Goal: Transaction & Acquisition: Book appointment/travel/reservation

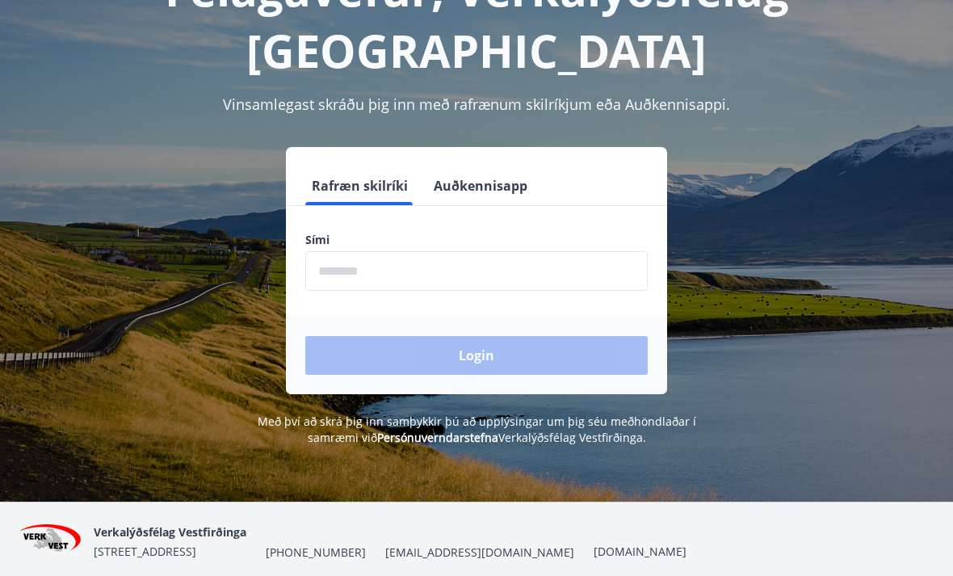
scroll to position [128, 0]
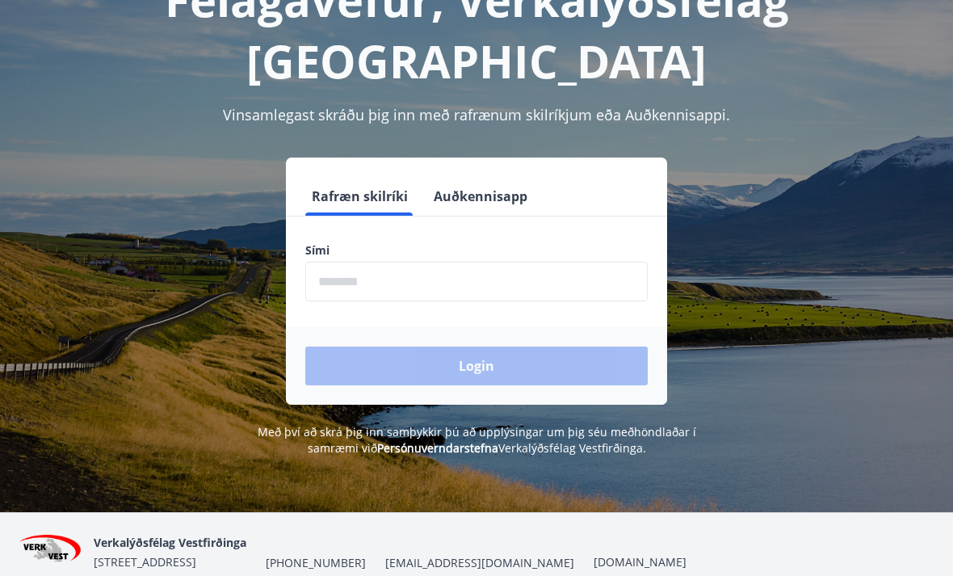
click at [380, 262] on input "phone" at bounding box center [476, 282] width 342 height 40
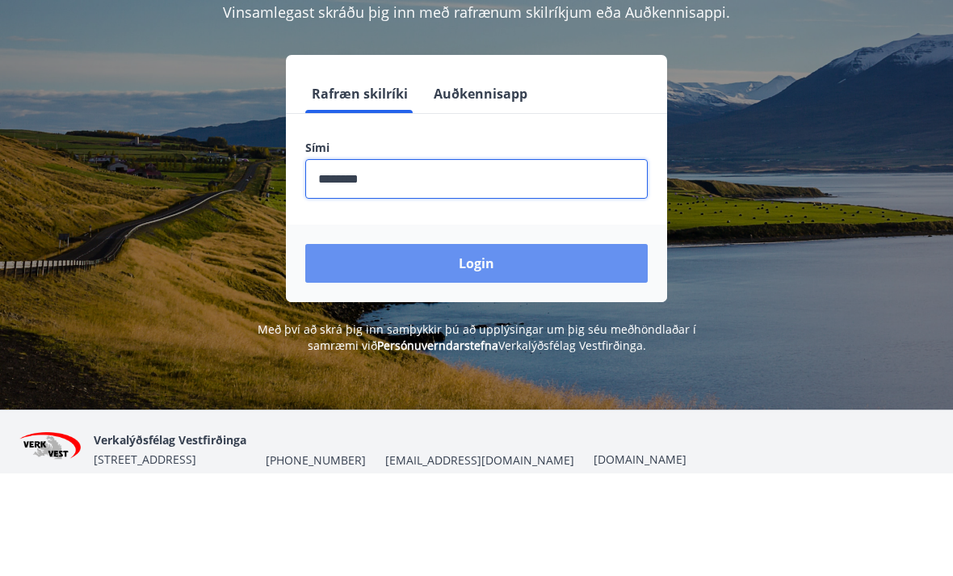
type input "********"
click at [491, 347] on button "Login" at bounding box center [476, 366] width 342 height 39
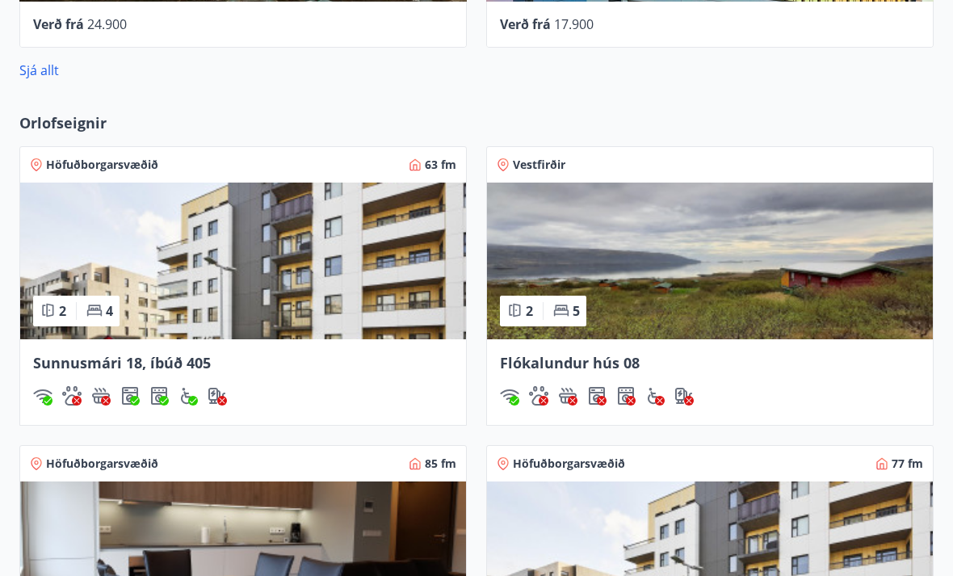
scroll to position [1254, 0]
click at [85, 355] on span "Sunnusmári 18, íbúð 405" at bounding box center [122, 363] width 178 height 19
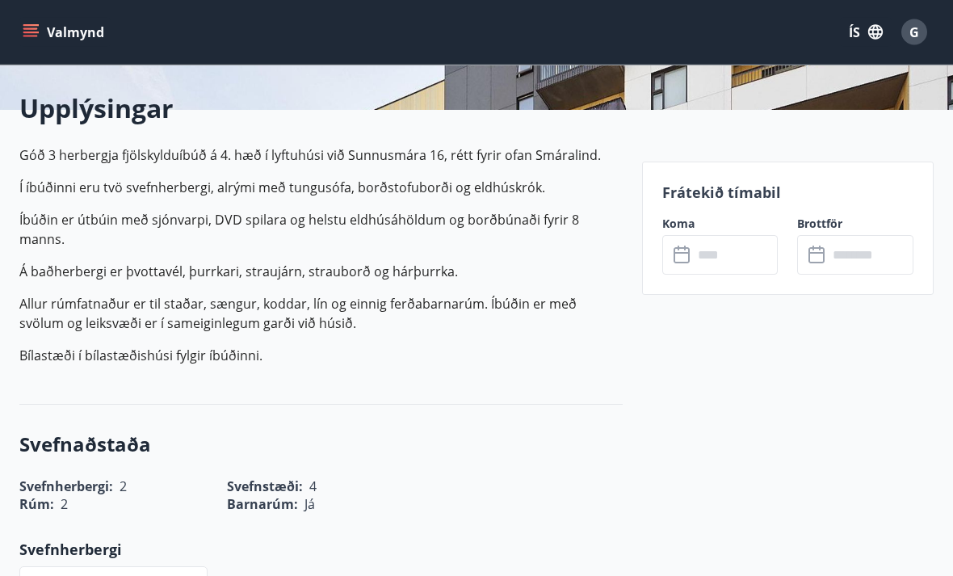
scroll to position [376, 0]
click at [715, 254] on input "text" at bounding box center [736, 254] width 86 height 40
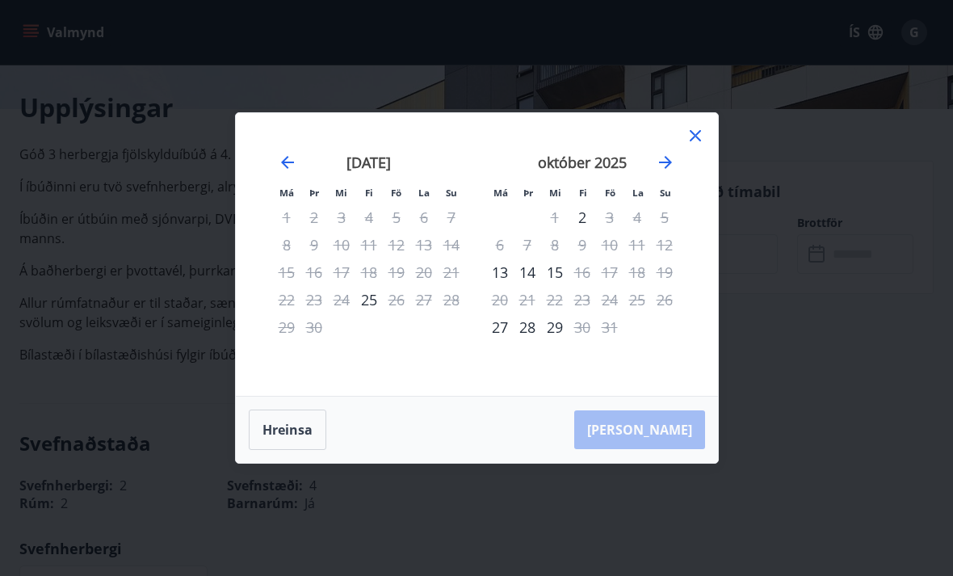
click at [668, 172] on icon "Move forward to switch to the next month." at bounding box center [665, 162] width 19 height 19
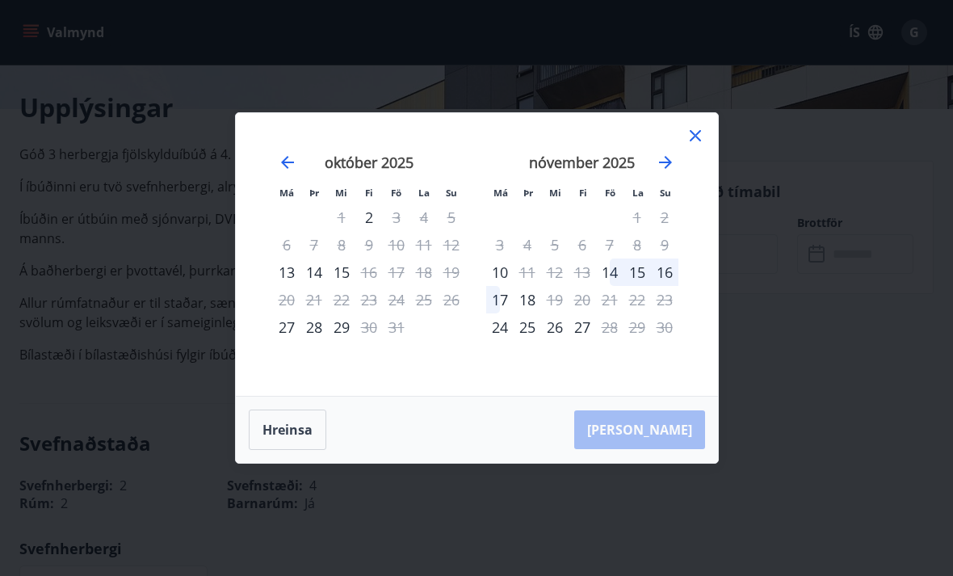
click at [699, 145] on icon at bounding box center [695, 135] width 19 height 19
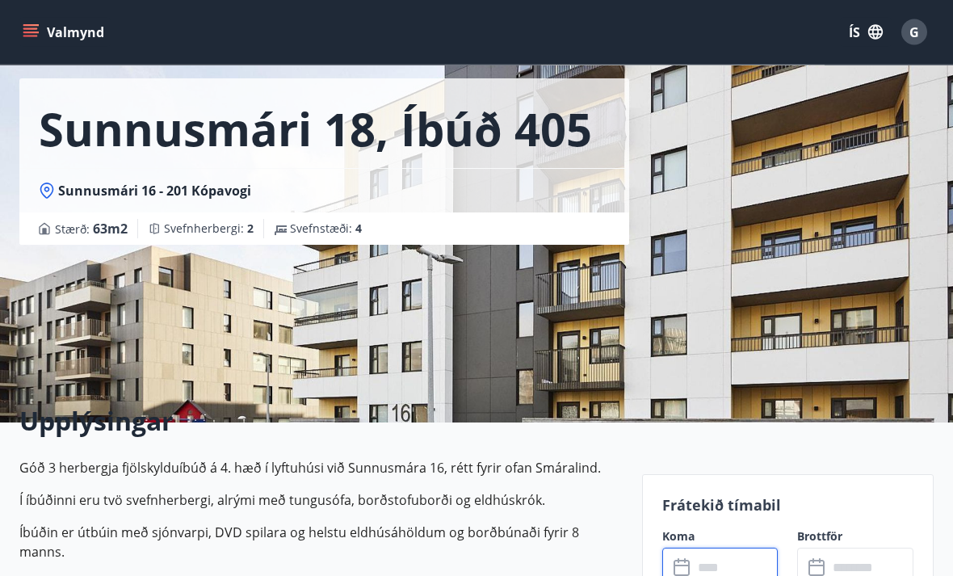
scroll to position [0, 0]
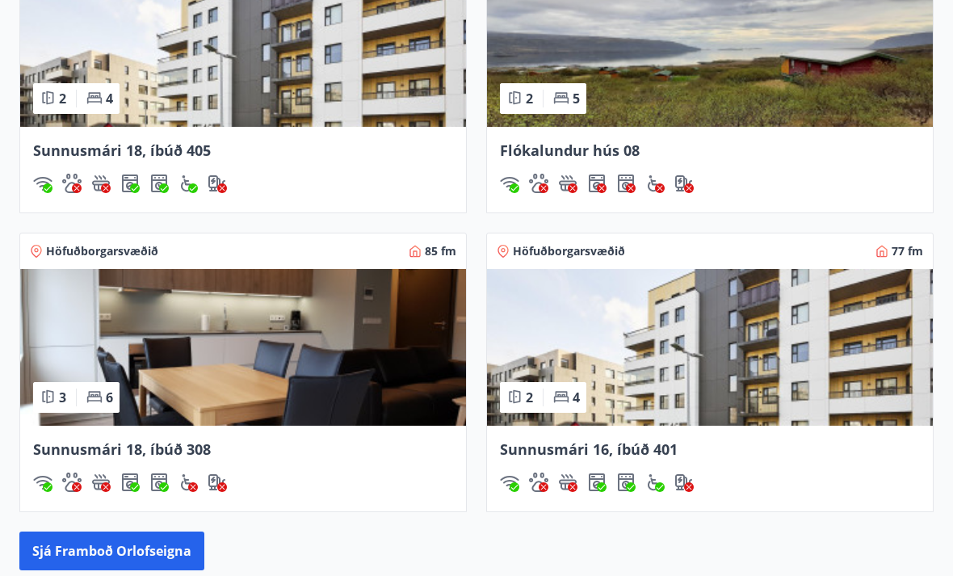
scroll to position [1472, 0]
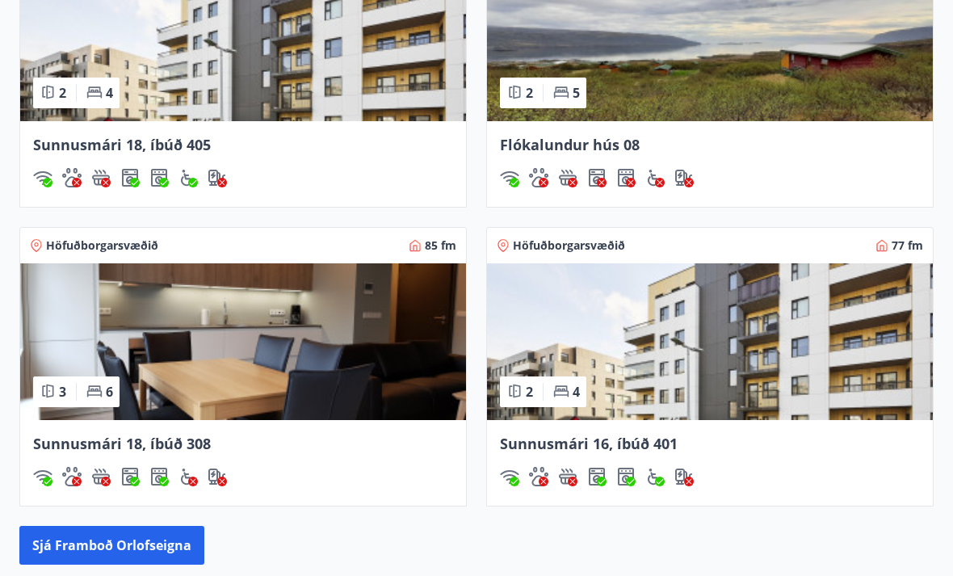
click at [240, 405] on img at bounding box center [243, 342] width 446 height 157
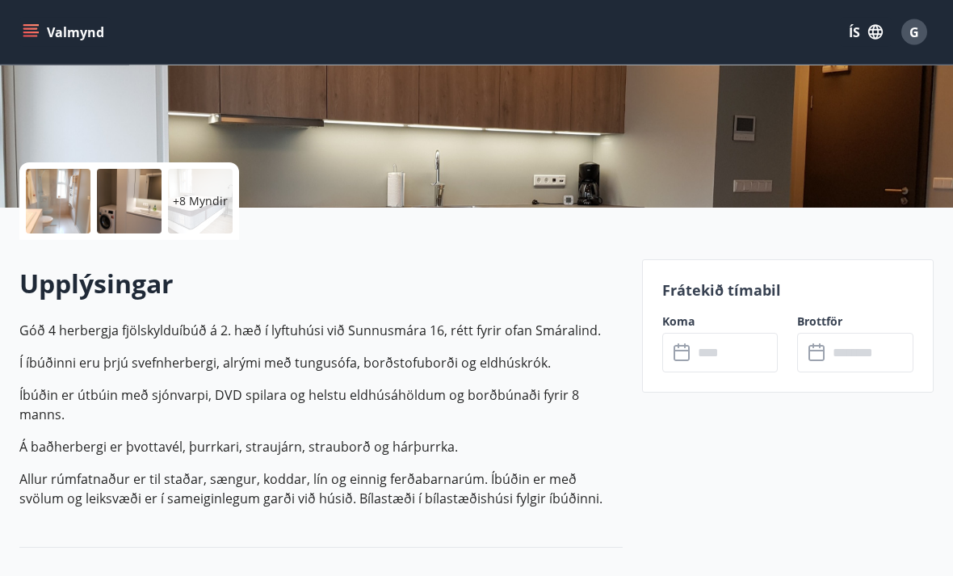
scroll to position [279, 0]
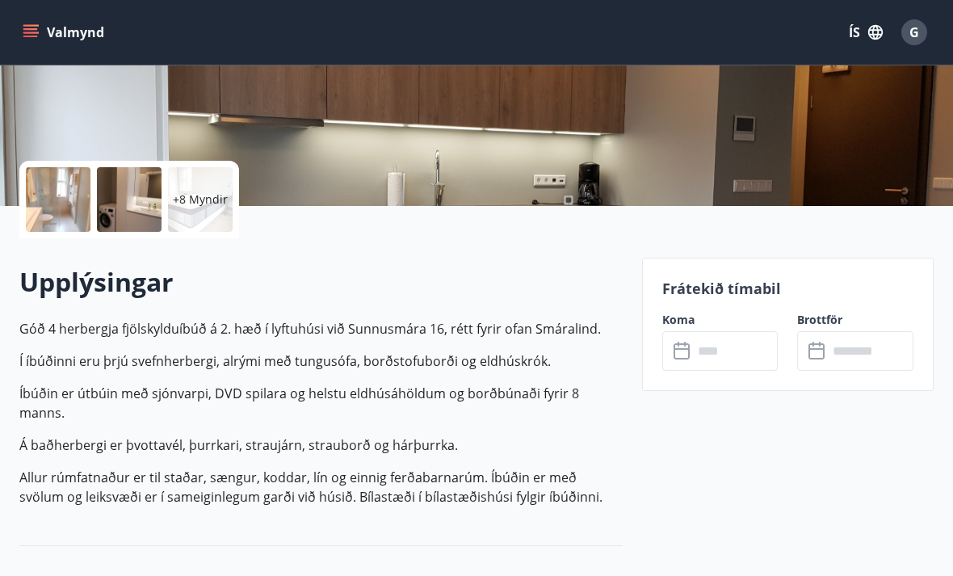
click at [717, 351] on input "text" at bounding box center [736, 351] width 86 height 40
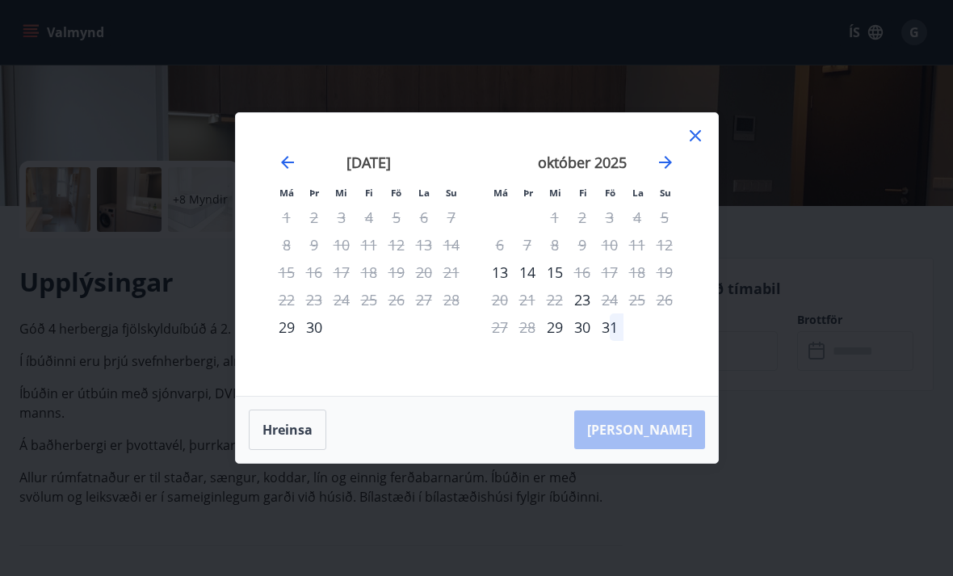
click at [663, 172] on icon "Move forward to switch to the next month." at bounding box center [665, 162] width 19 height 19
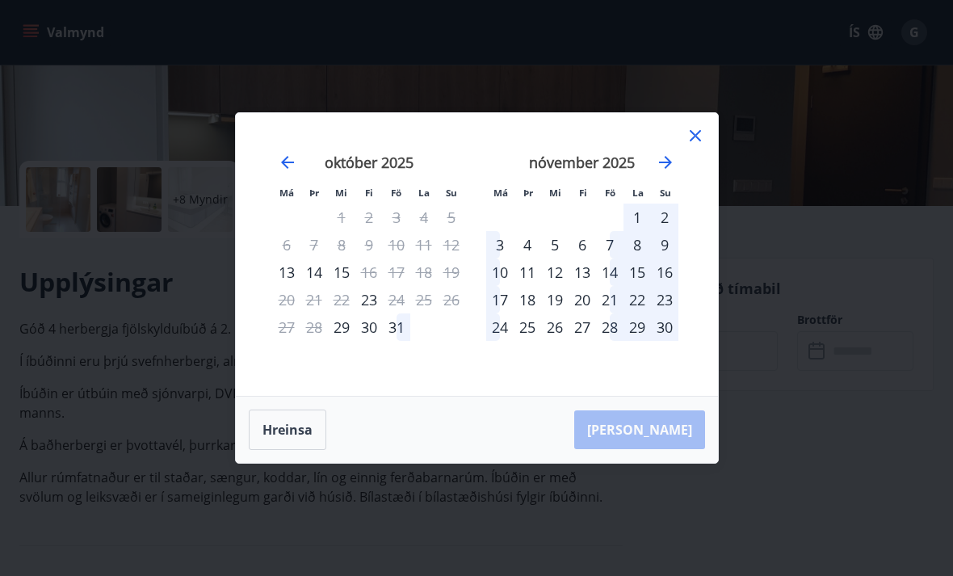
click at [531, 286] on div "11" at bounding box center [527, 271] width 27 height 27
click at [589, 286] on div "13" at bounding box center [582, 271] width 27 height 27
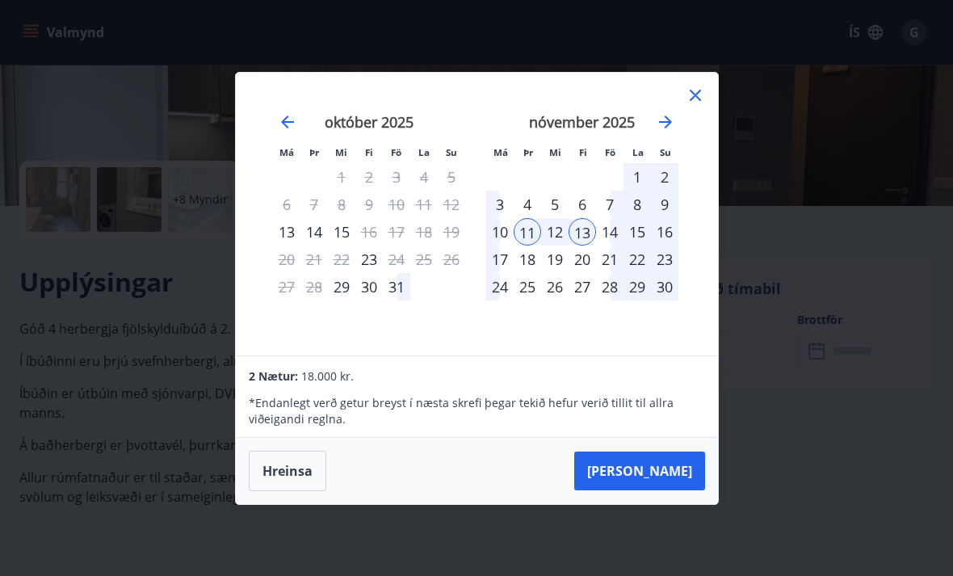
click at [670, 488] on button "Taka Frá" at bounding box center [639, 470] width 131 height 39
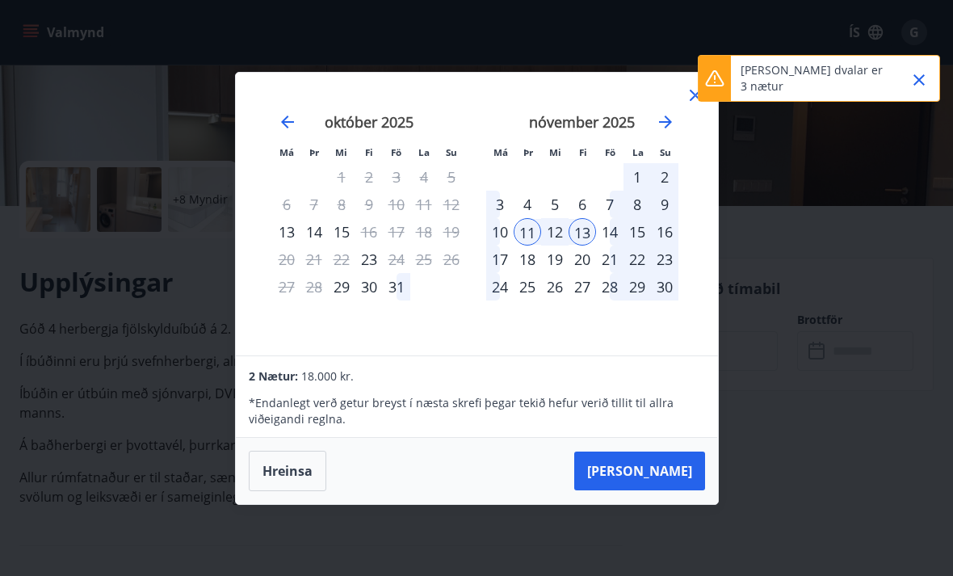
click at [918, 92] on button "Close" at bounding box center [918, 79] width 27 height 27
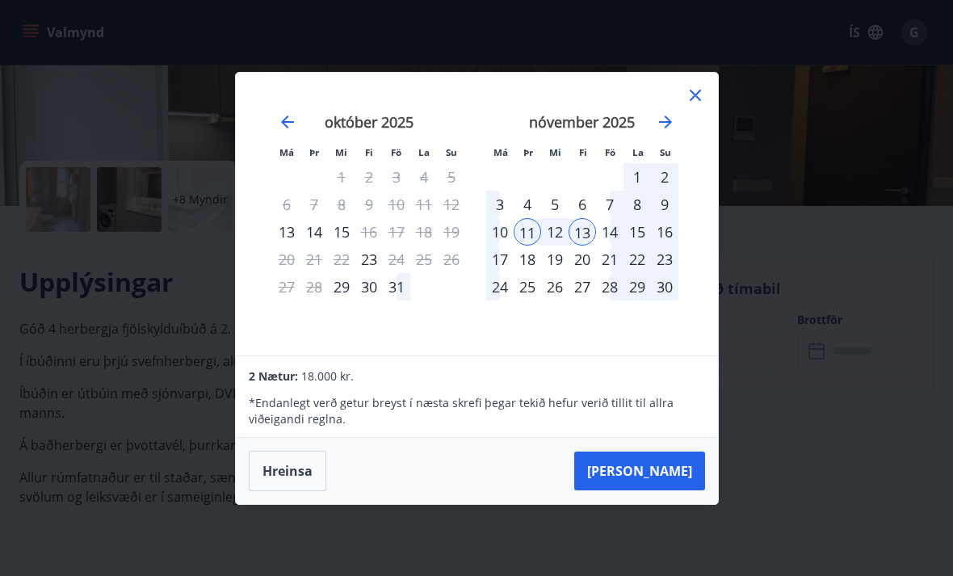
click at [612, 245] on div "14" at bounding box center [609, 231] width 27 height 27
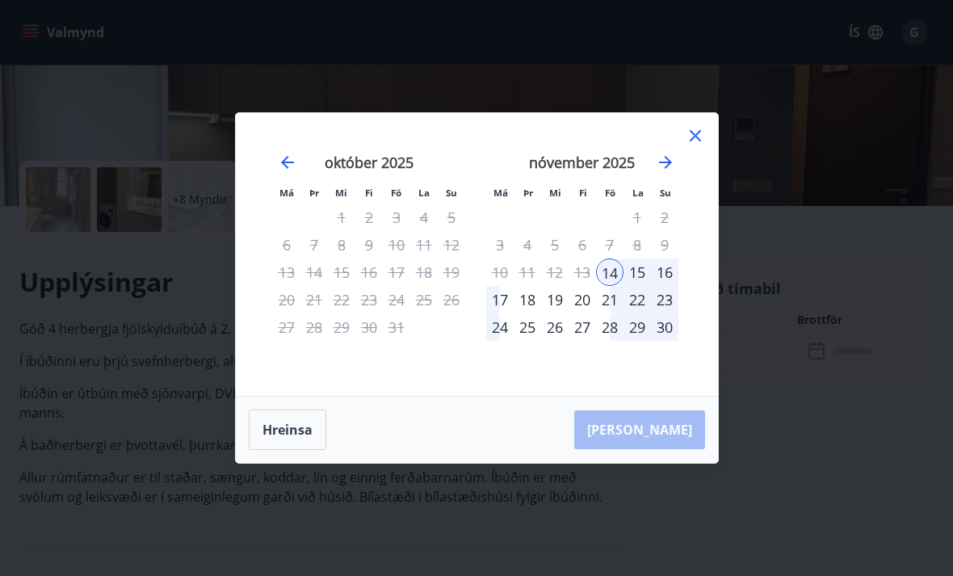
click at [531, 286] on div "11" at bounding box center [527, 271] width 27 height 27
click at [695, 145] on icon at bounding box center [695, 135] width 19 height 19
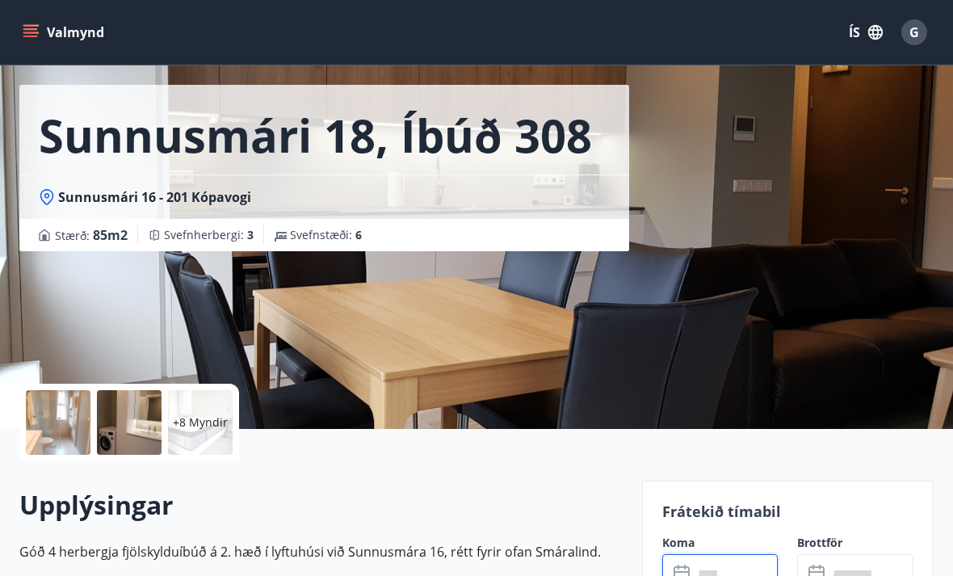
scroll to position [0, 0]
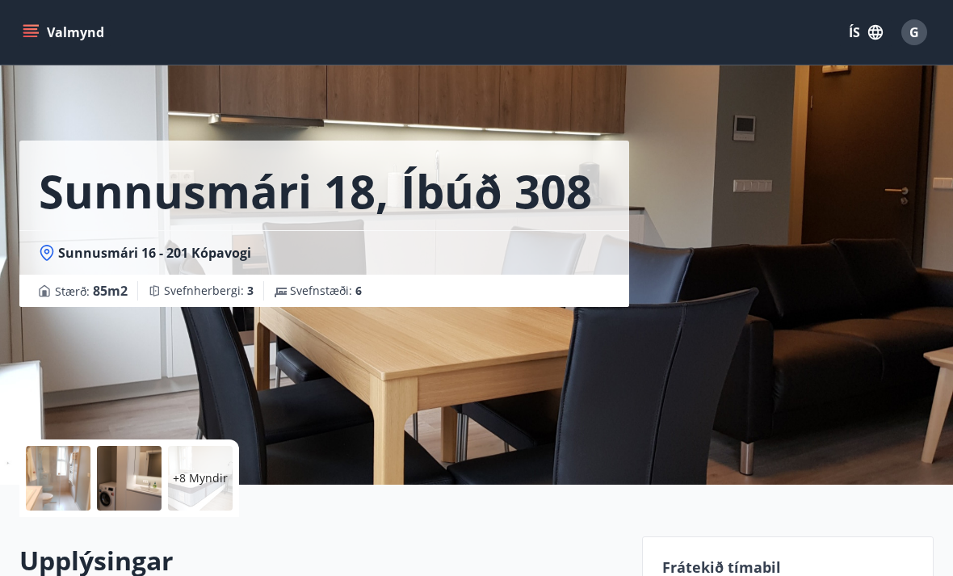
click at [27, 250] on div "Sunnusmári 16 - 201 Kópavogi" at bounding box center [324, 252] width 610 height 44
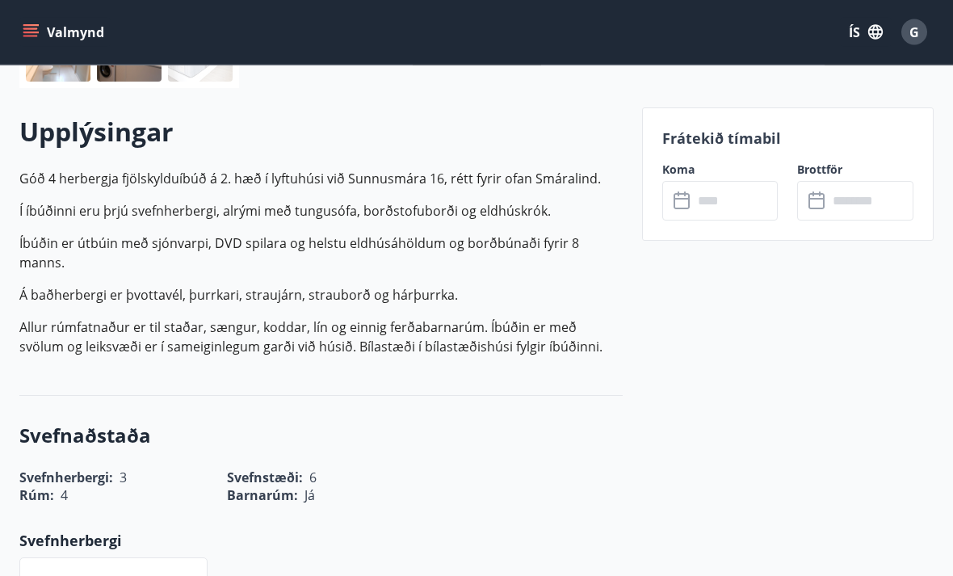
scroll to position [429, 0]
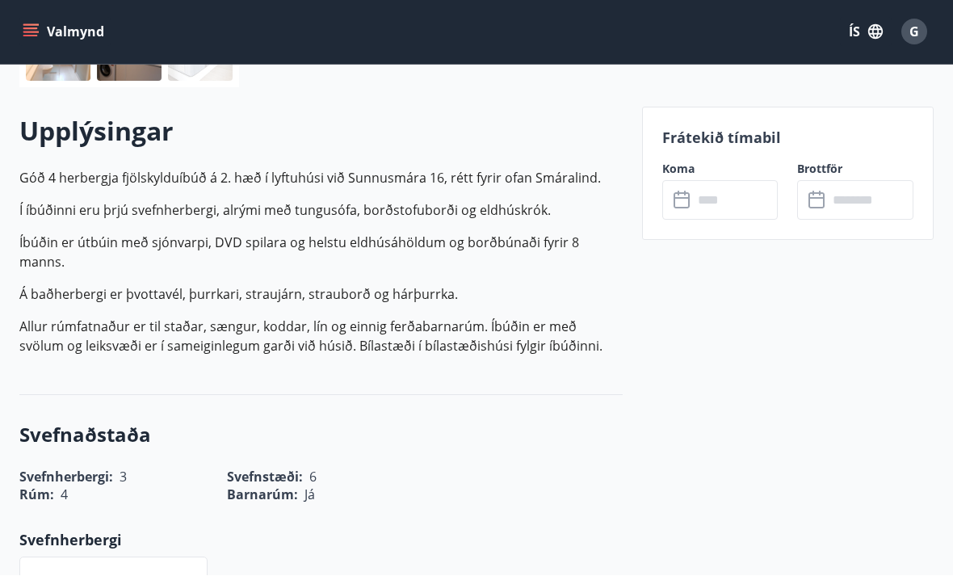
click at [739, 203] on input "text" at bounding box center [736, 201] width 86 height 40
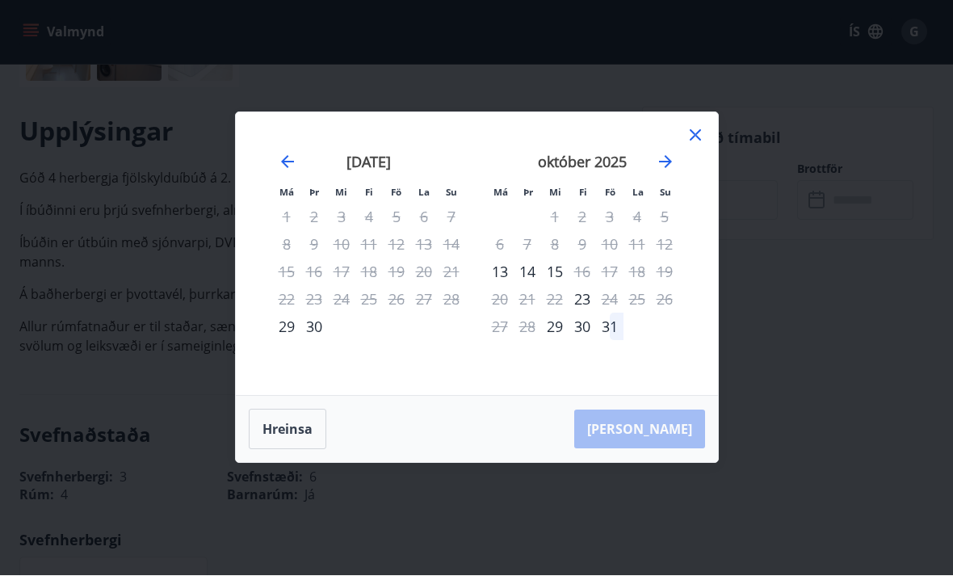
scroll to position [430, 0]
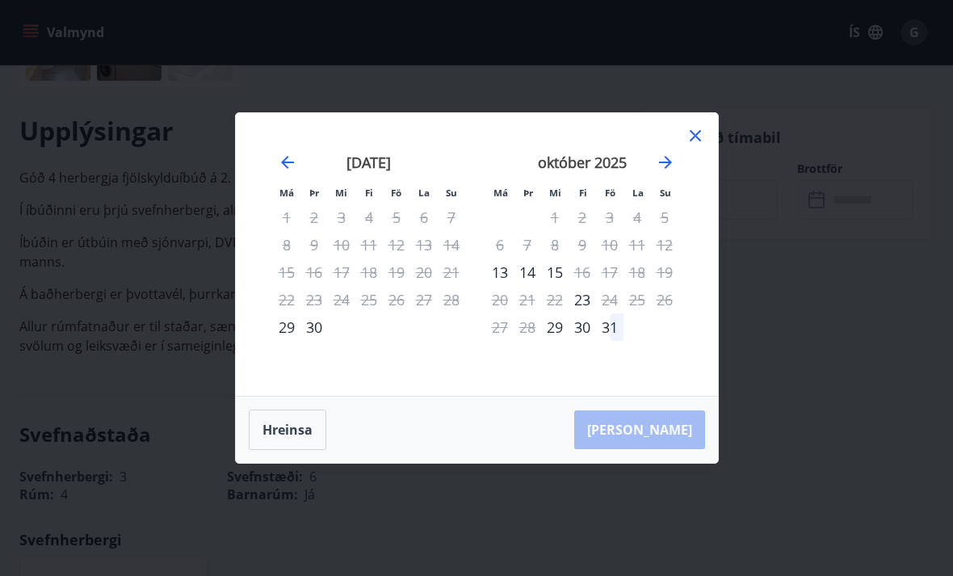
click at [670, 172] on icon "Move forward to switch to the next month." at bounding box center [665, 162] width 19 height 19
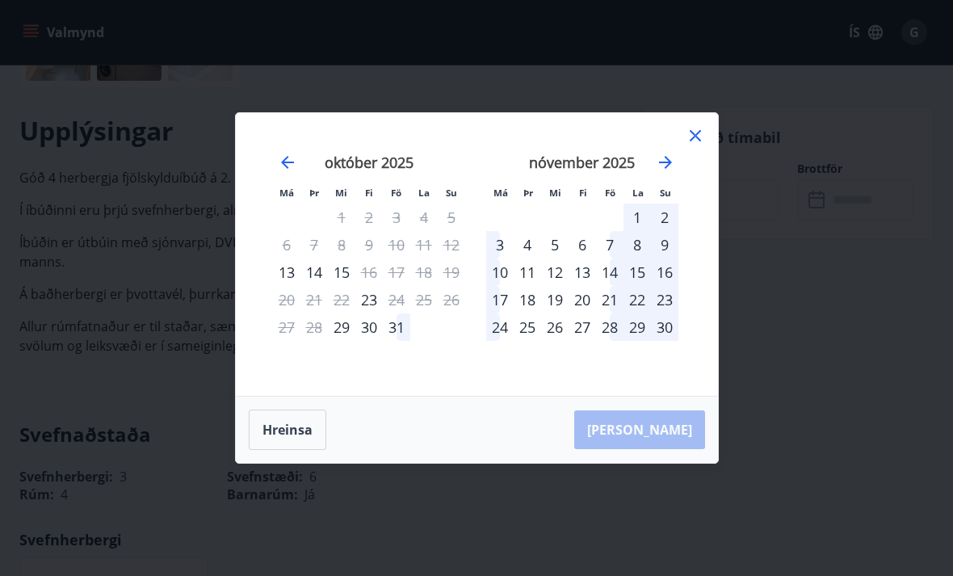
click at [498, 286] on div "10" at bounding box center [499, 271] width 27 height 27
click at [586, 286] on div "13" at bounding box center [582, 271] width 27 height 27
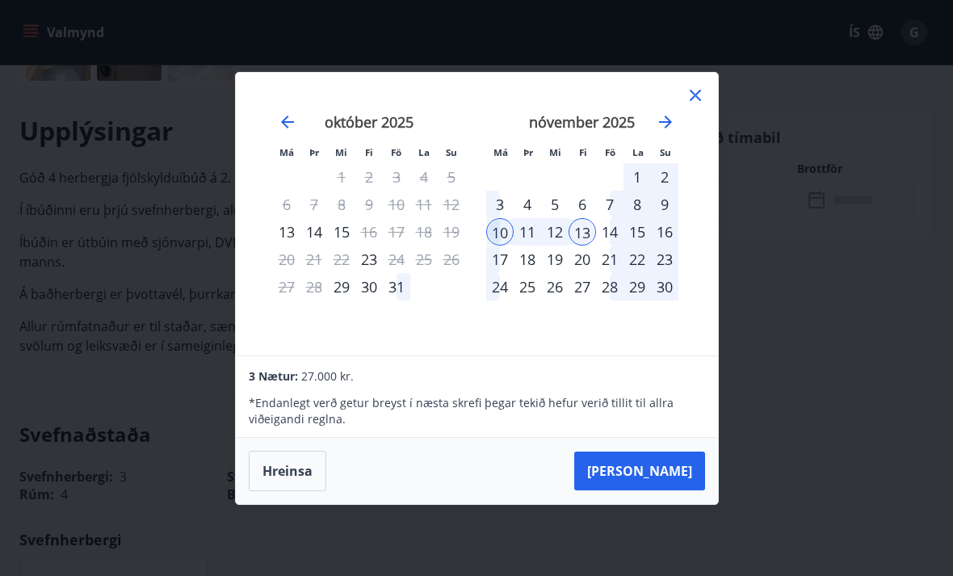
click at [703, 105] on icon at bounding box center [695, 95] width 19 height 19
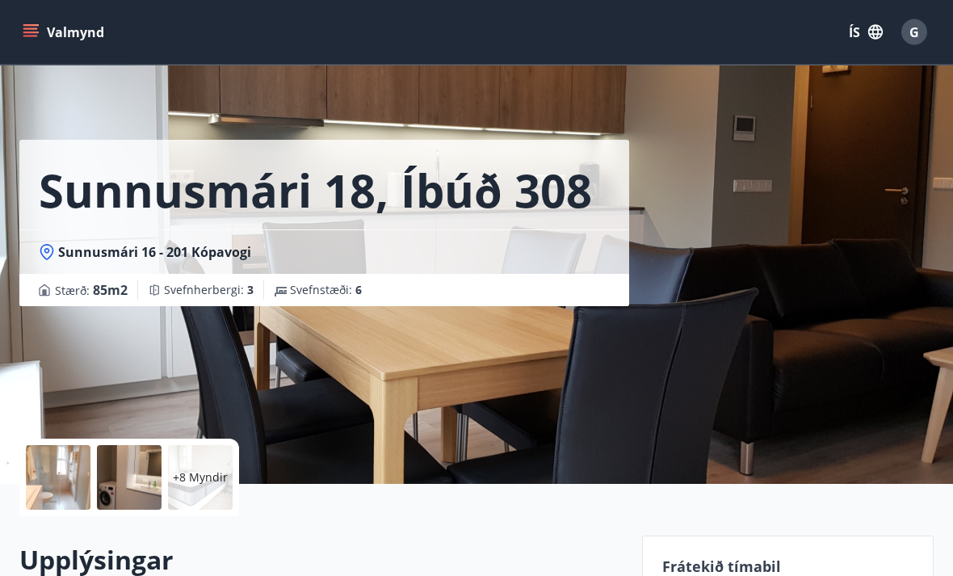
scroll to position [0, 0]
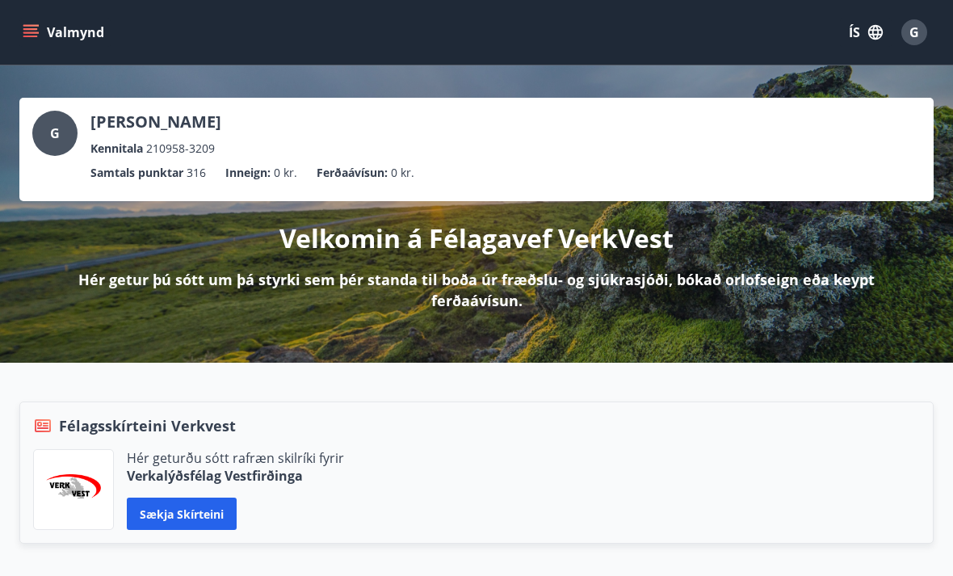
click at [921, 25] on div "G" at bounding box center [914, 32] width 26 height 26
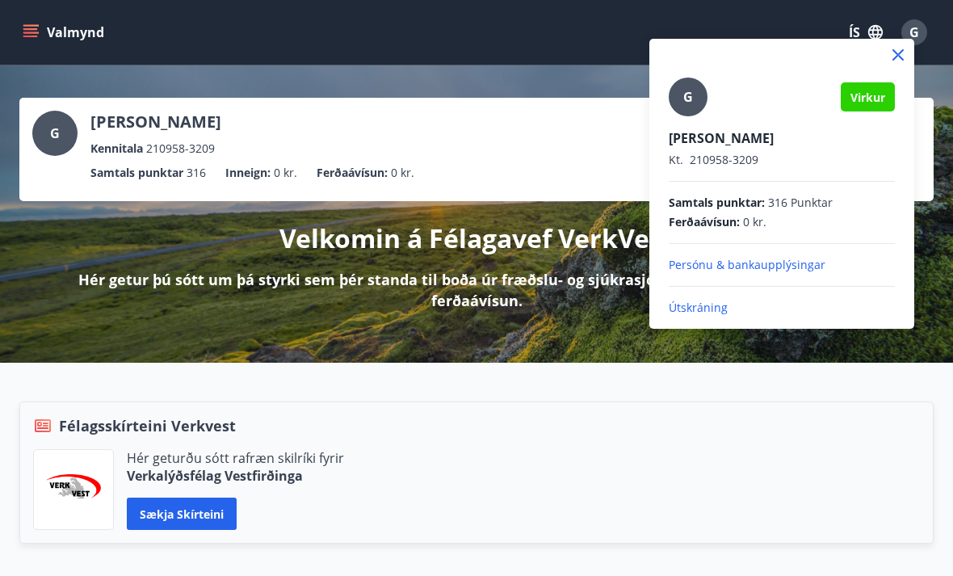
click at [703, 304] on p "Útskráning" at bounding box center [782, 308] width 226 height 16
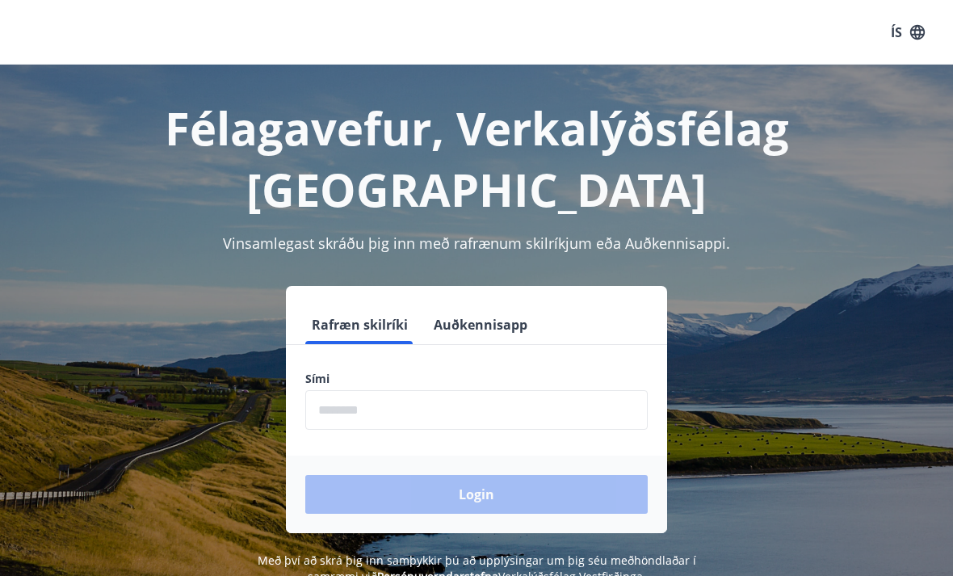
click at [466, 390] on input "phone" at bounding box center [476, 410] width 342 height 40
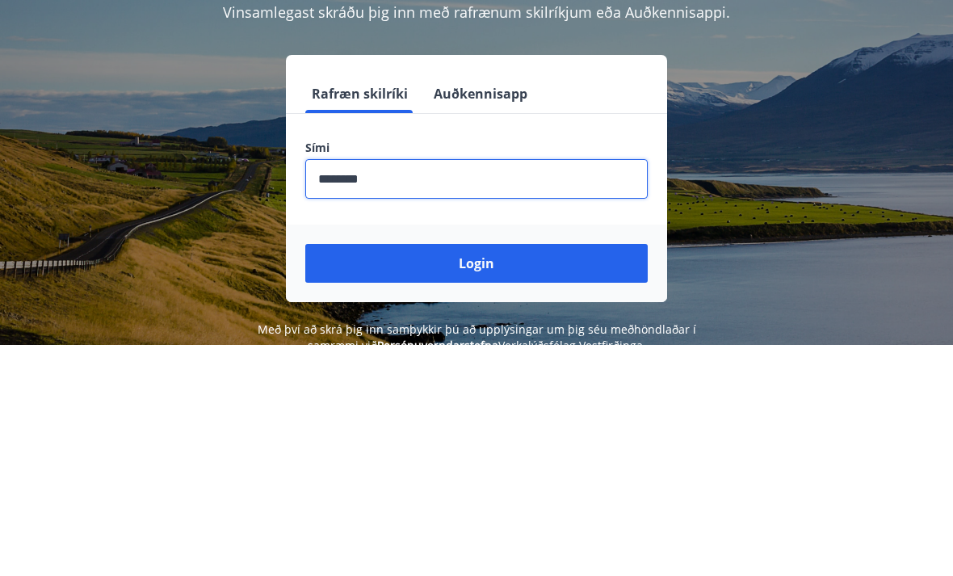
type input "********"
click at [485, 475] on button "Login" at bounding box center [476, 494] width 342 height 39
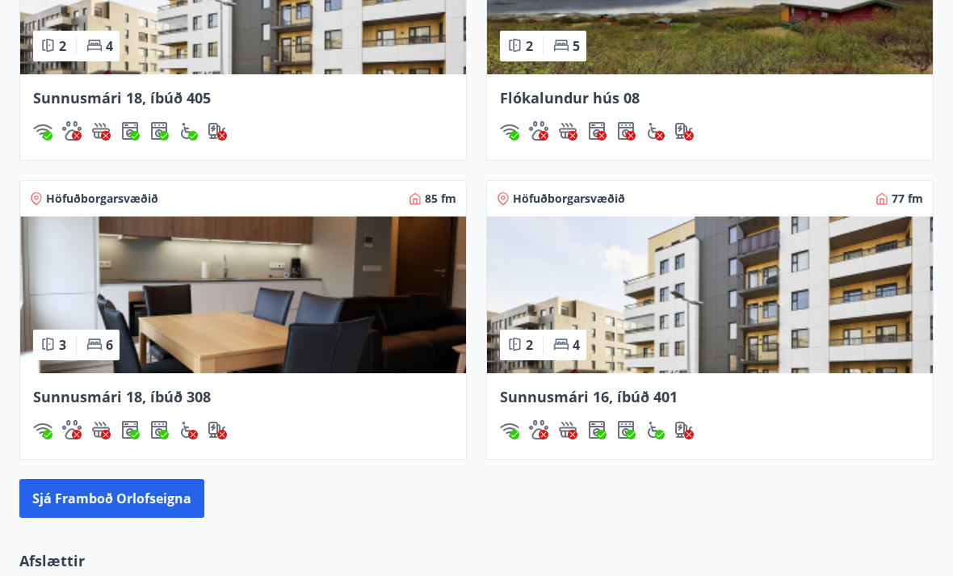
scroll to position [1534, 0]
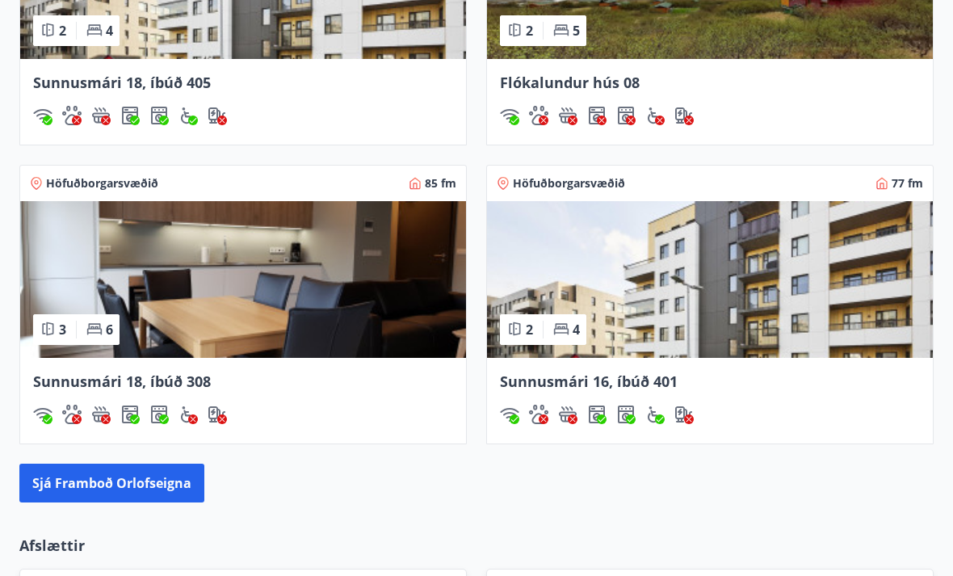
click at [98, 309] on img at bounding box center [243, 280] width 446 height 157
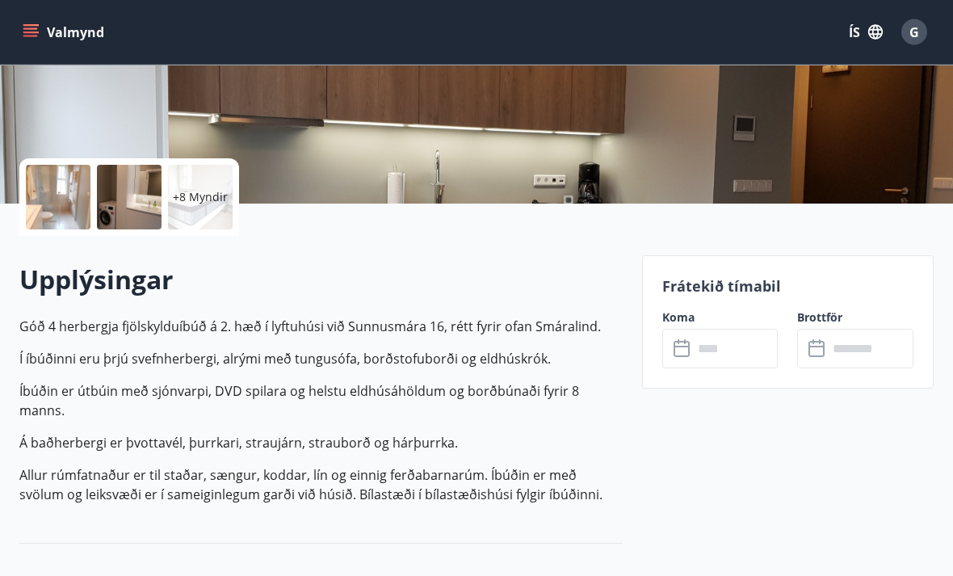
click at [732, 348] on input "text" at bounding box center [736, 349] width 86 height 40
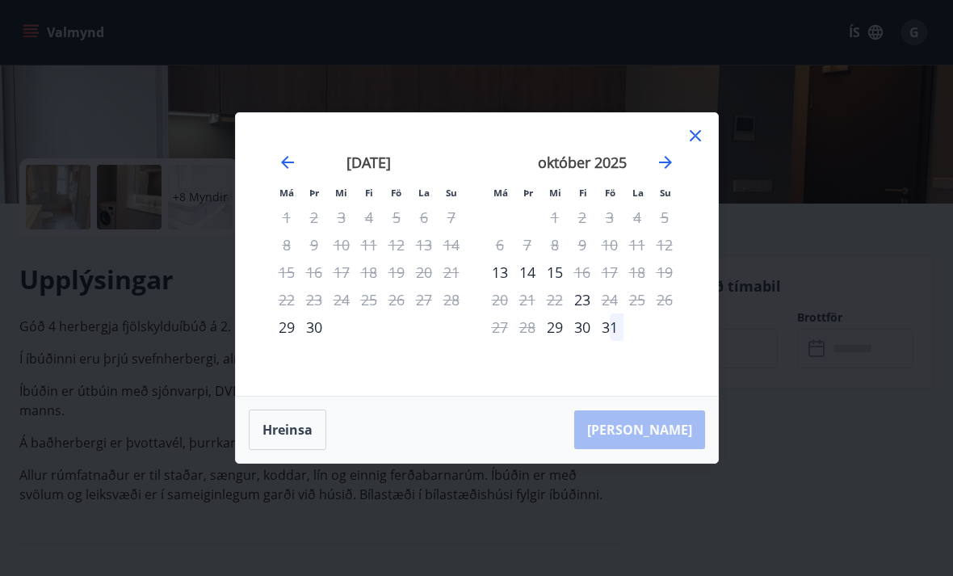
click at [667, 172] on icon "Move forward to switch to the next month." at bounding box center [665, 162] width 19 height 19
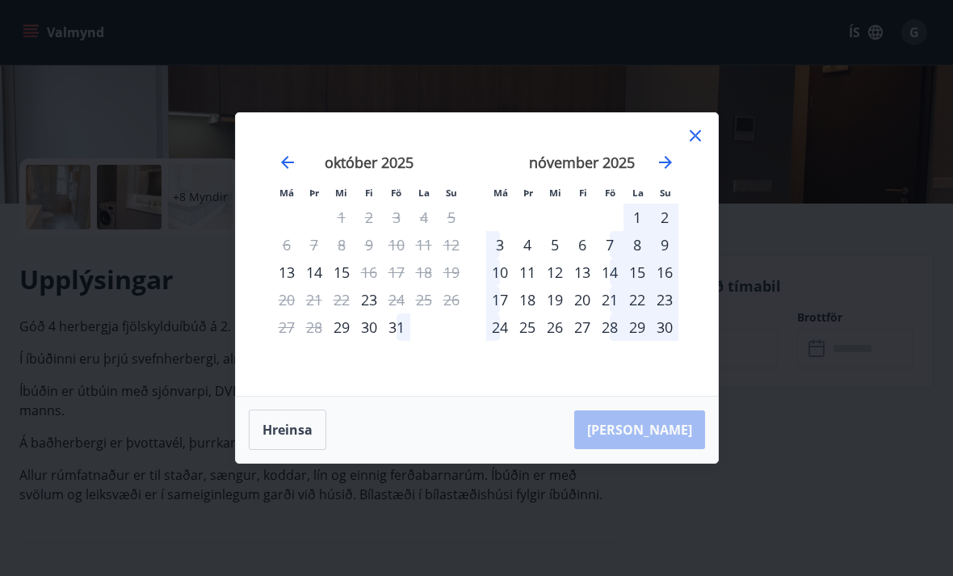
click at [504, 286] on div "10" at bounding box center [499, 271] width 27 height 27
click at [586, 286] on div "13" at bounding box center [582, 271] width 27 height 27
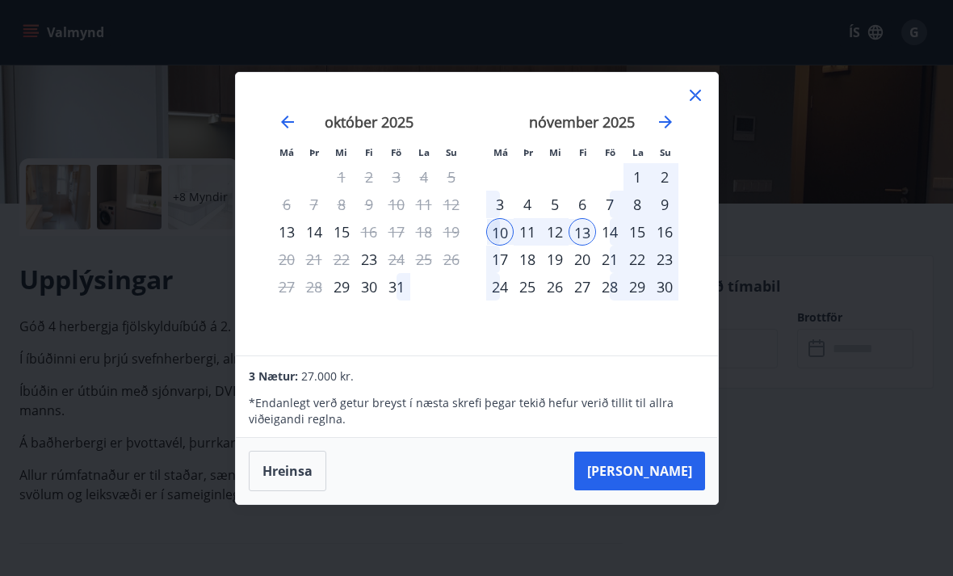
click at [950, 115] on div "Má Þr Mi Fi Fö La Su Má Þr Mi Fi Fö La Su september 2025 1 2 3 4 5 6 7 8 9 10 1…" at bounding box center [476, 288] width 953 height 576
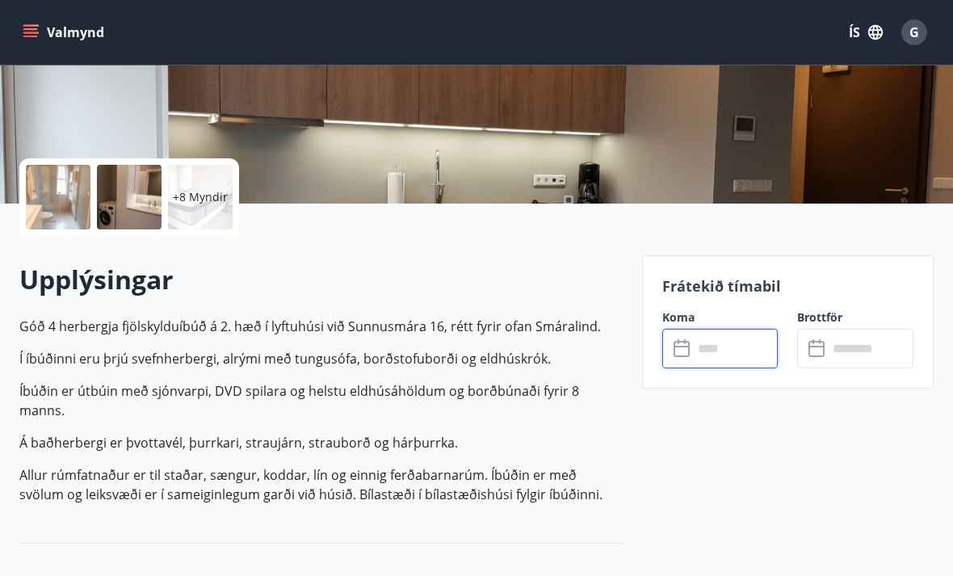
click at [734, 341] on input "text" at bounding box center [736, 349] width 86 height 40
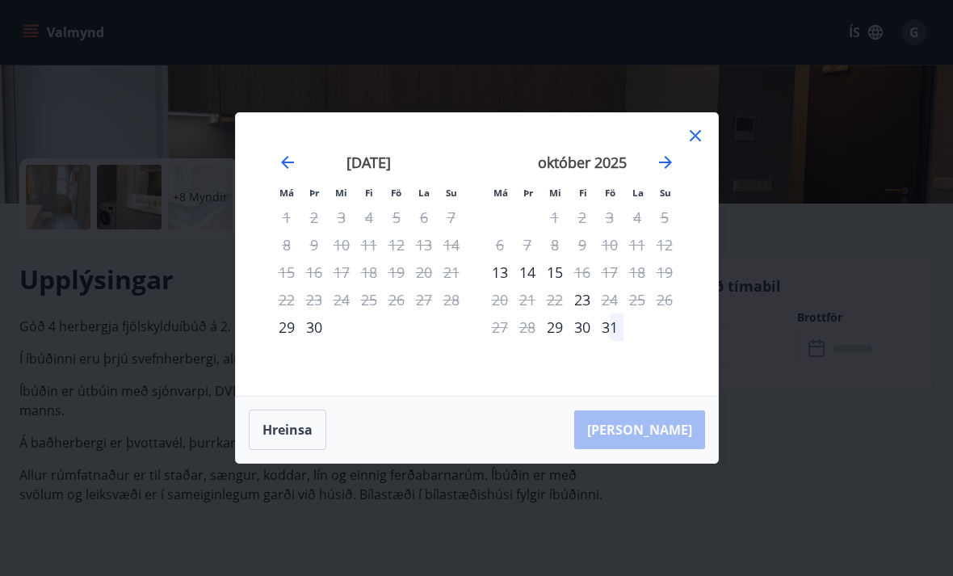
click at [673, 172] on icon "Move forward to switch to the next month." at bounding box center [665, 162] width 19 height 19
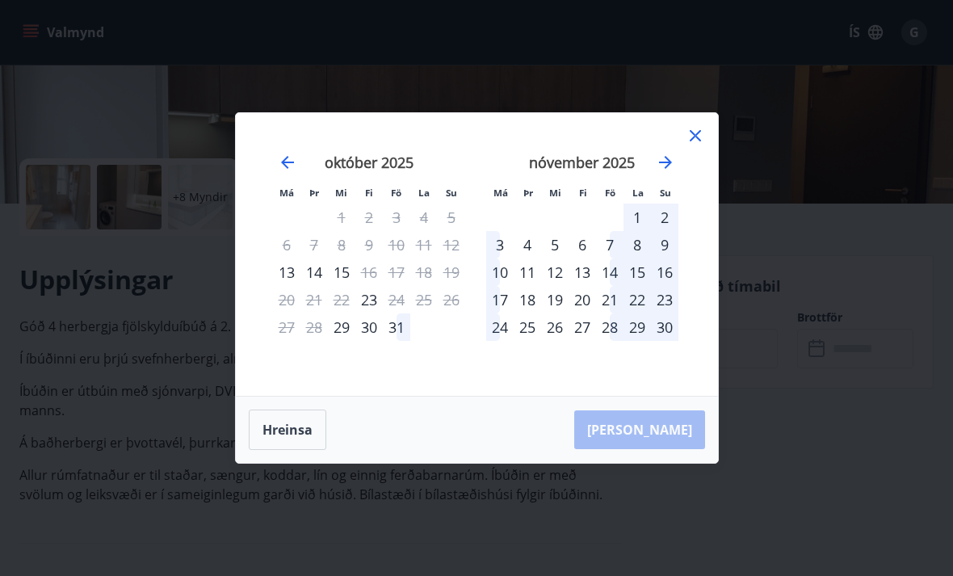
click at [502, 286] on div "10" at bounding box center [499, 271] width 27 height 27
click at [584, 286] on div "13" at bounding box center [582, 271] width 27 height 27
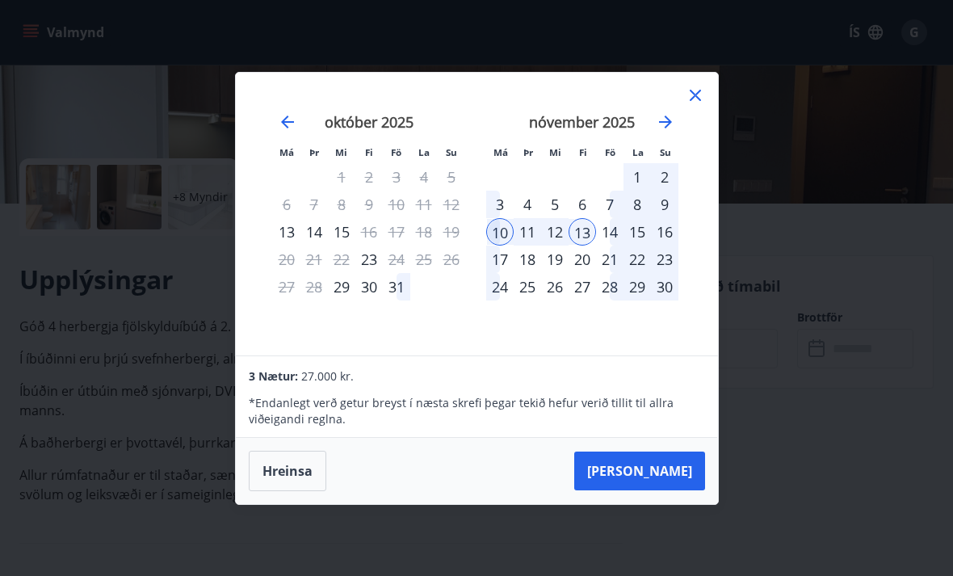
click at [668, 490] on button "Taka Frá" at bounding box center [639, 470] width 131 height 39
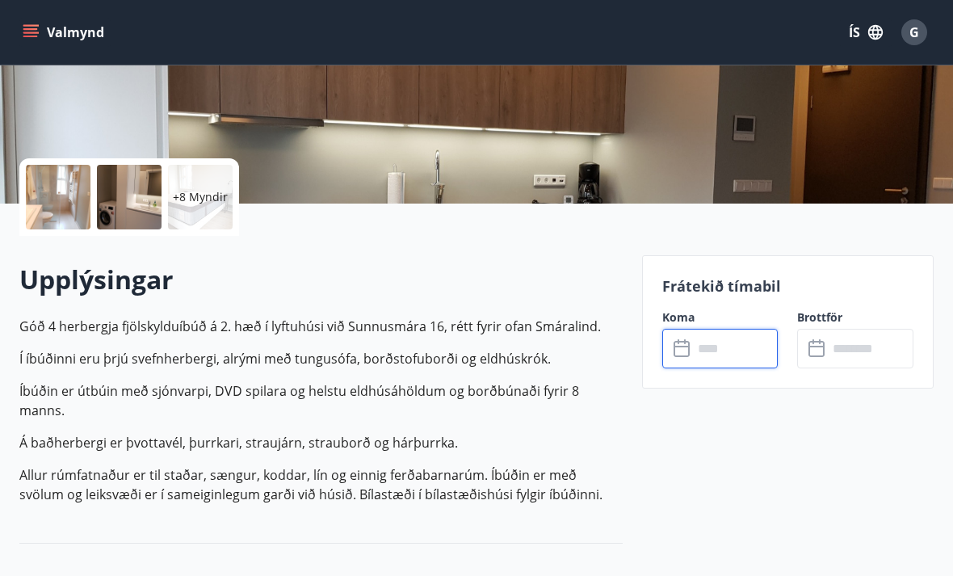
type input "******"
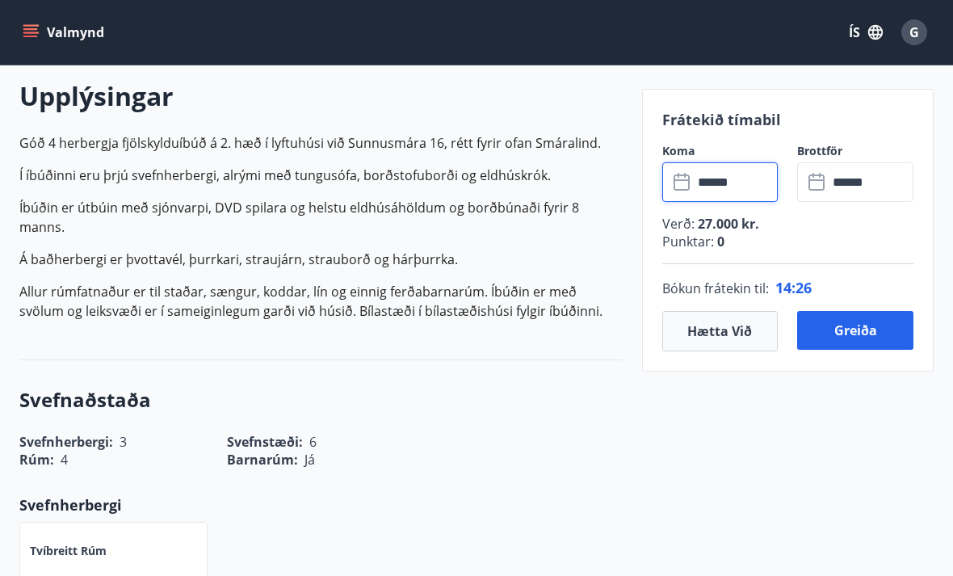
scroll to position [464, 0]
click at [870, 331] on button "Greiða" at bounding box center [855, 330] width 116 height 39
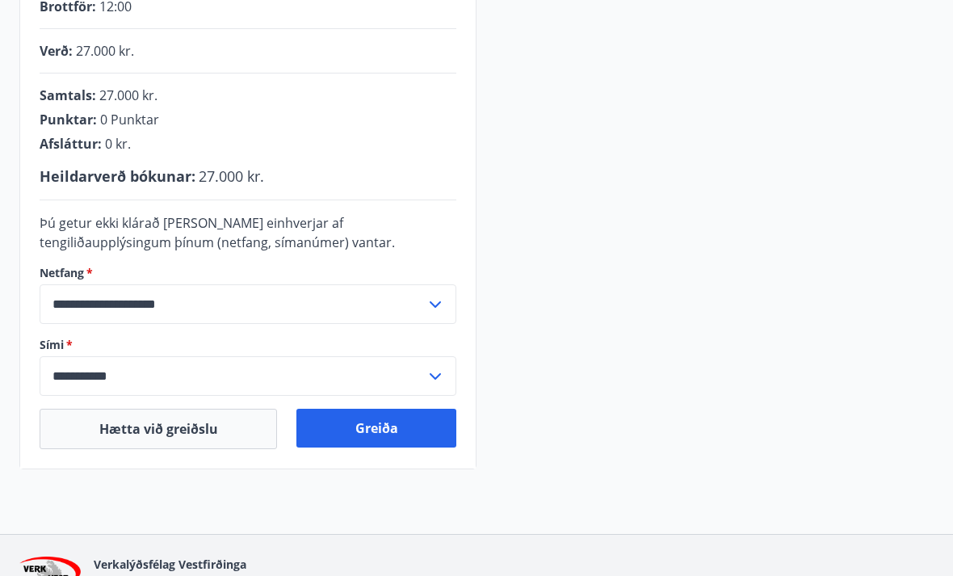
scroll to position [378, 0]
click at [363, 421] on button "Greiða" at bounding box center [376, 428] width 160 height 39
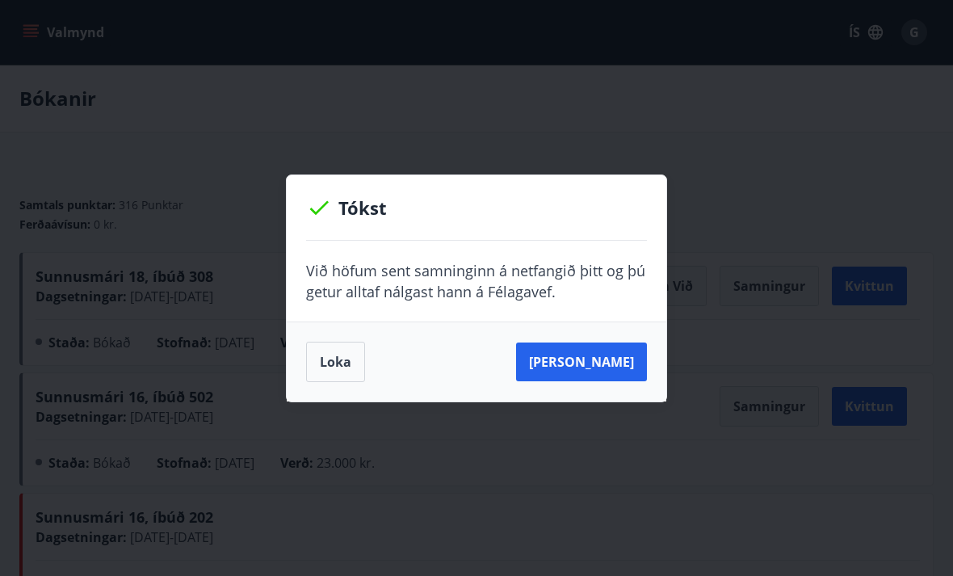
click at [626, 362] on button "[PERSON_NAME]" at bounding box center [581, 361] width 131 height 39
click at [342, 361] on button "Loka" at bounding box center [335, 362] width 59 height 40
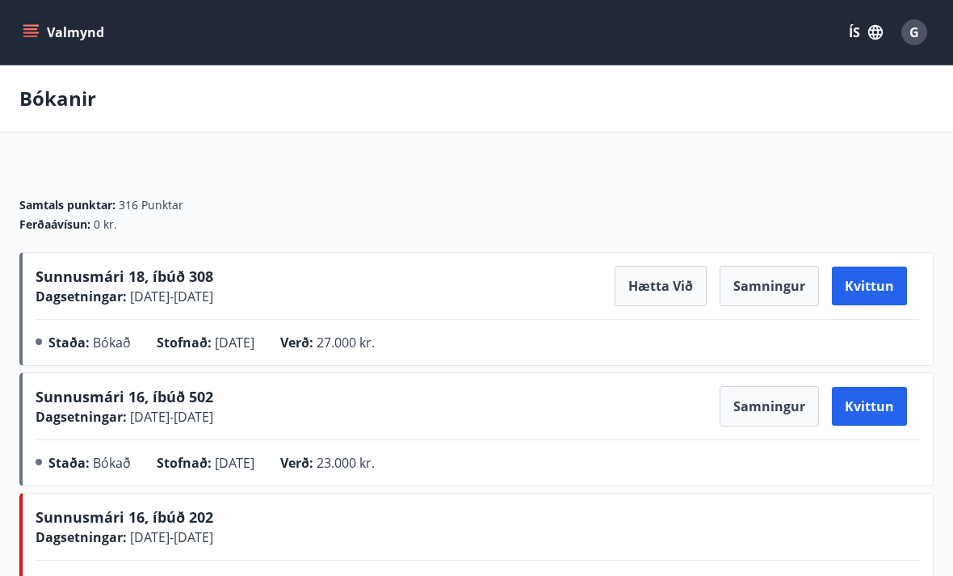
click at [923, 27] on div "G" at bounding box center [914, 32] width 26 height 26
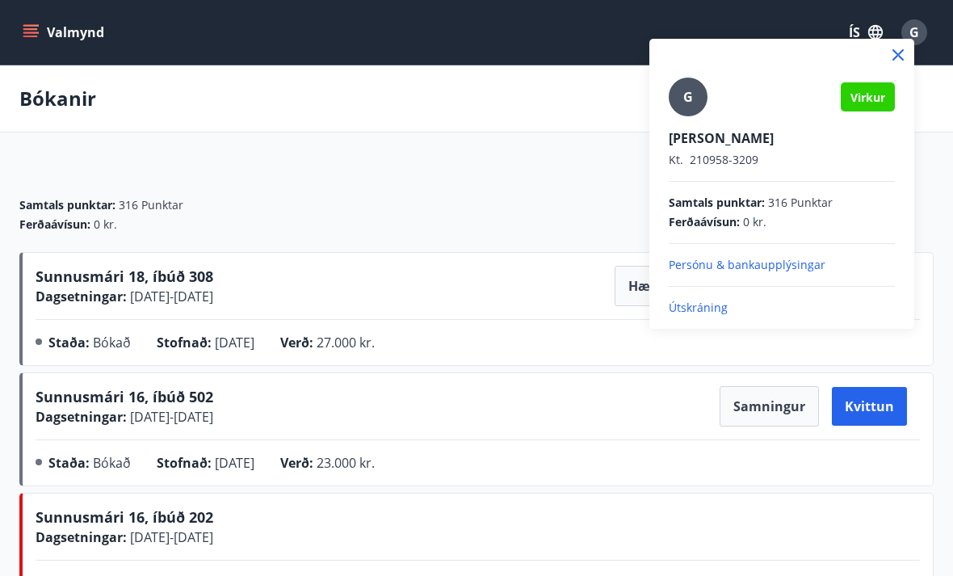
click at [715, 301] on p "Útskráning" at bounding box center [782, 308] width 226 height 16
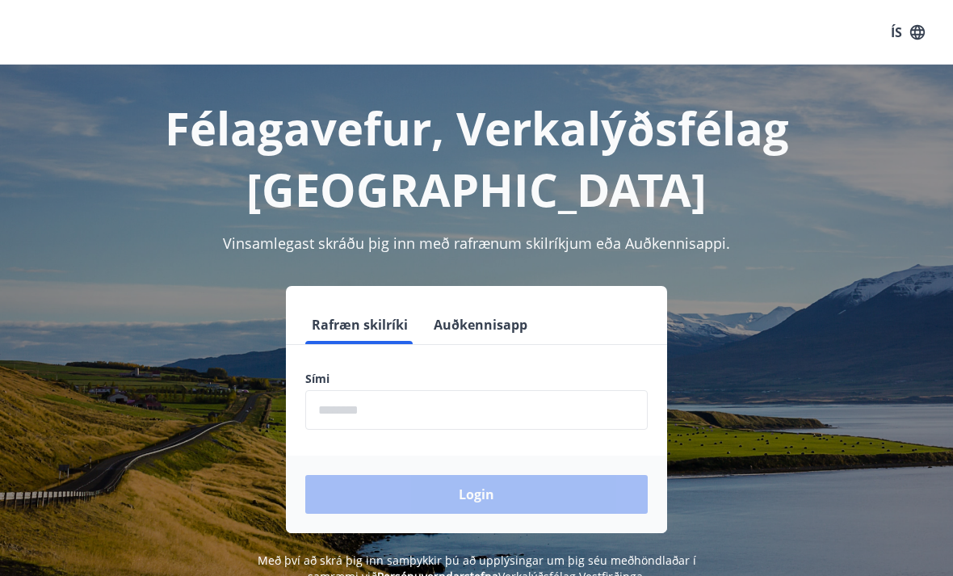
scroll to position [252, 0]
